Goal: Task Accomplishment & Management: Complete application form

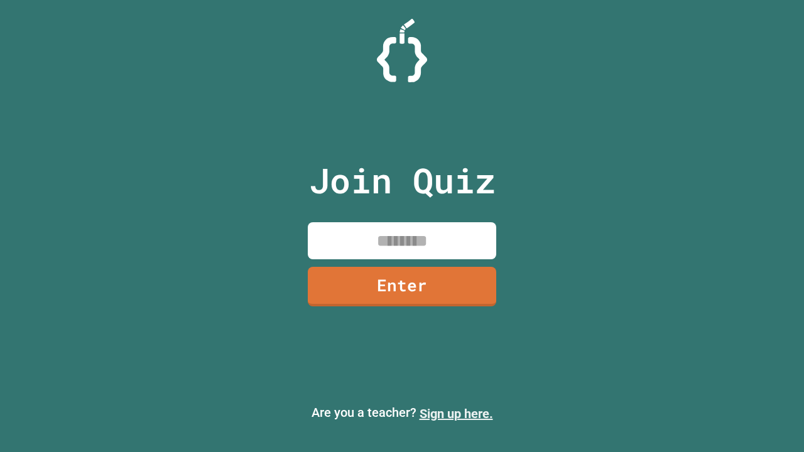
click at [456, 414] on link "Sign up here." at bounding box center [456, 413] width 73 height 15
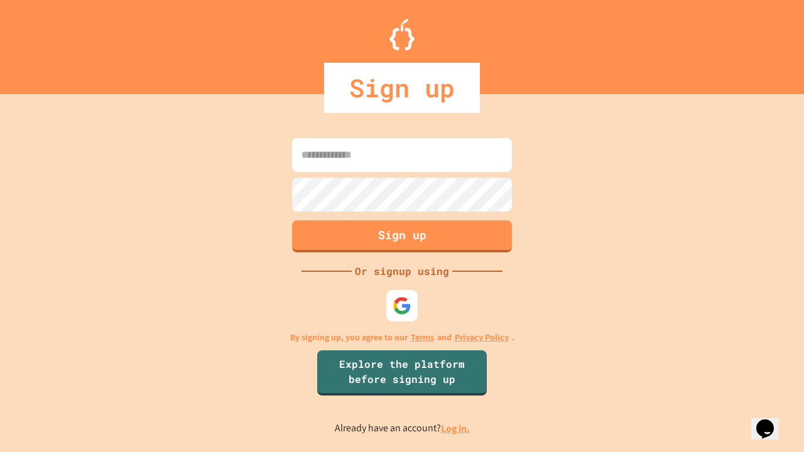
click at [456, 428] on link "Log in." at bounding box center [455, 428] width 29 height 13
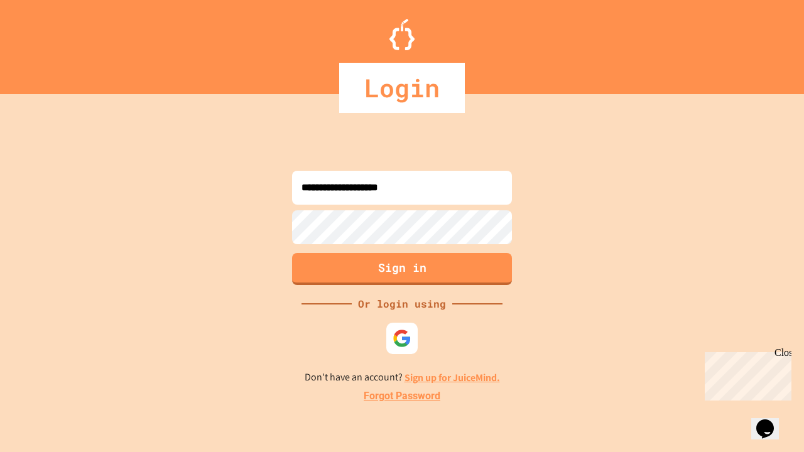
type input "**********"
